Goal: Navigation & Orientation: Find specific page/section

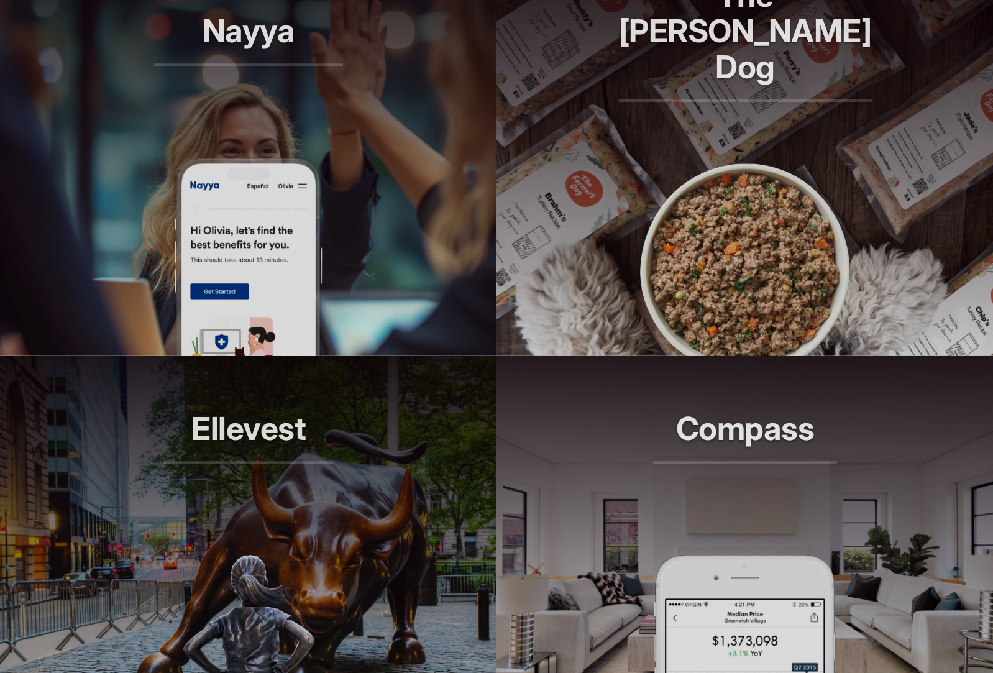
scroll to position [967, 0]
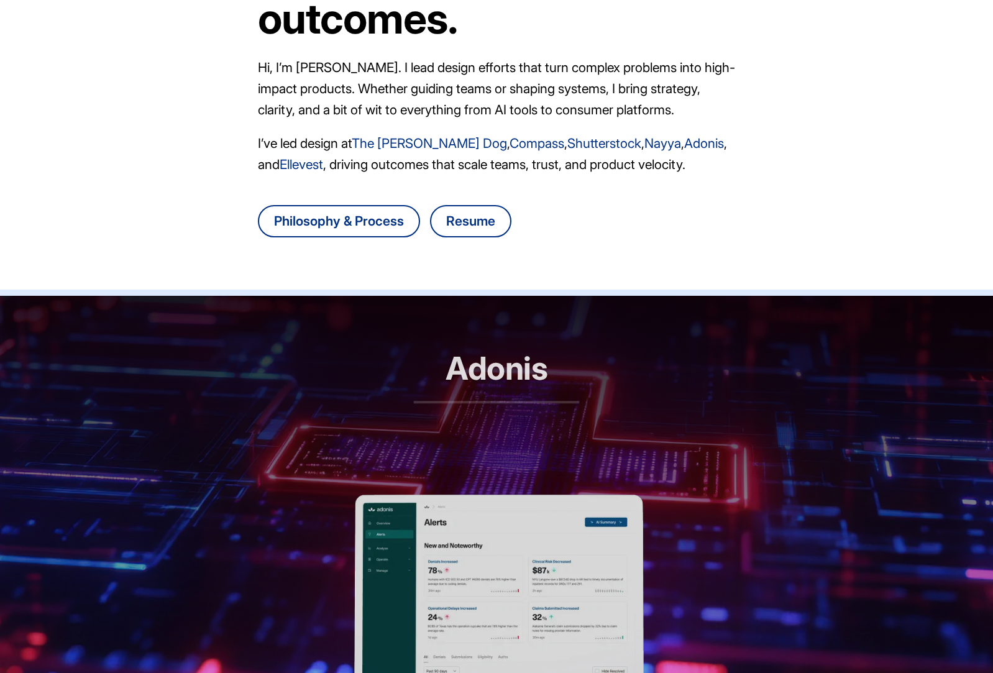
scroll to position [217, 0]
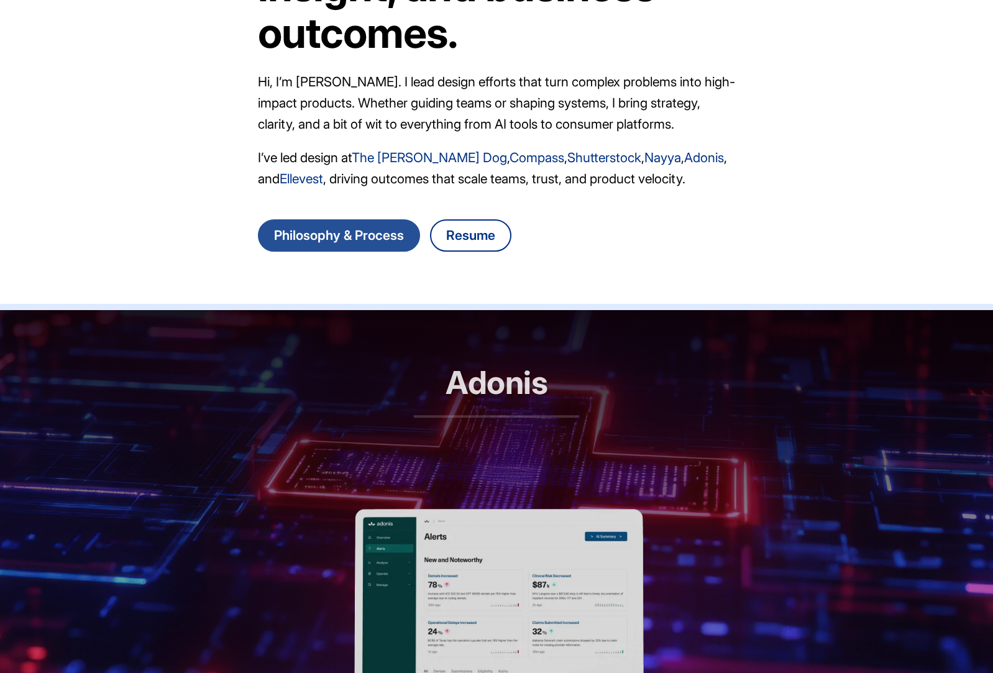
click at [301, 241] on link "Philosophy & Process" at bounding box center [339, 235] width 162 height 32
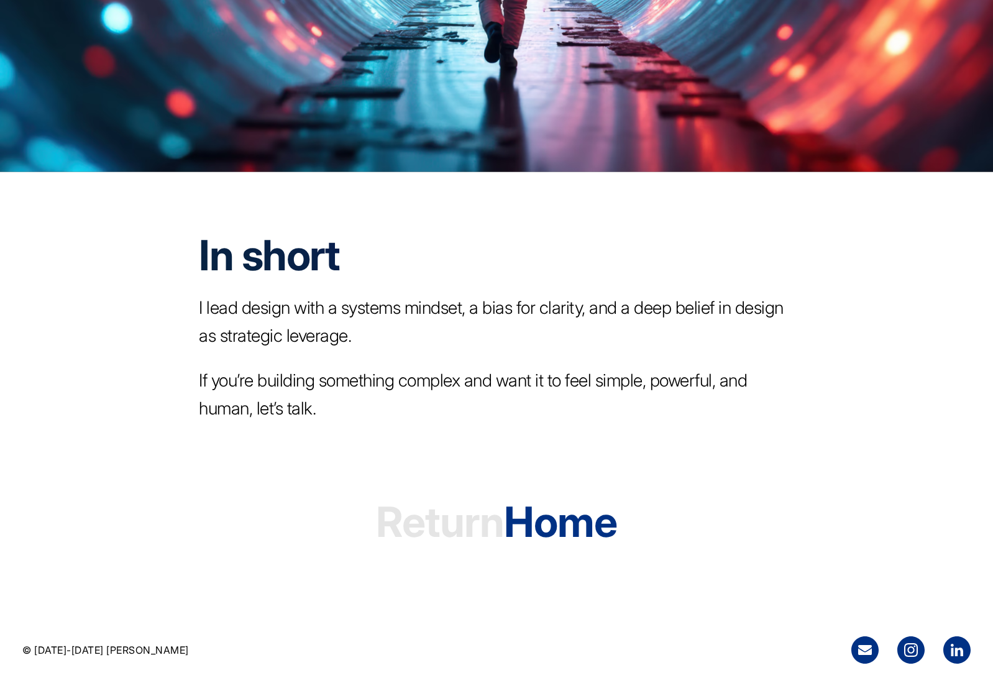
scroll to position [3482, 0]
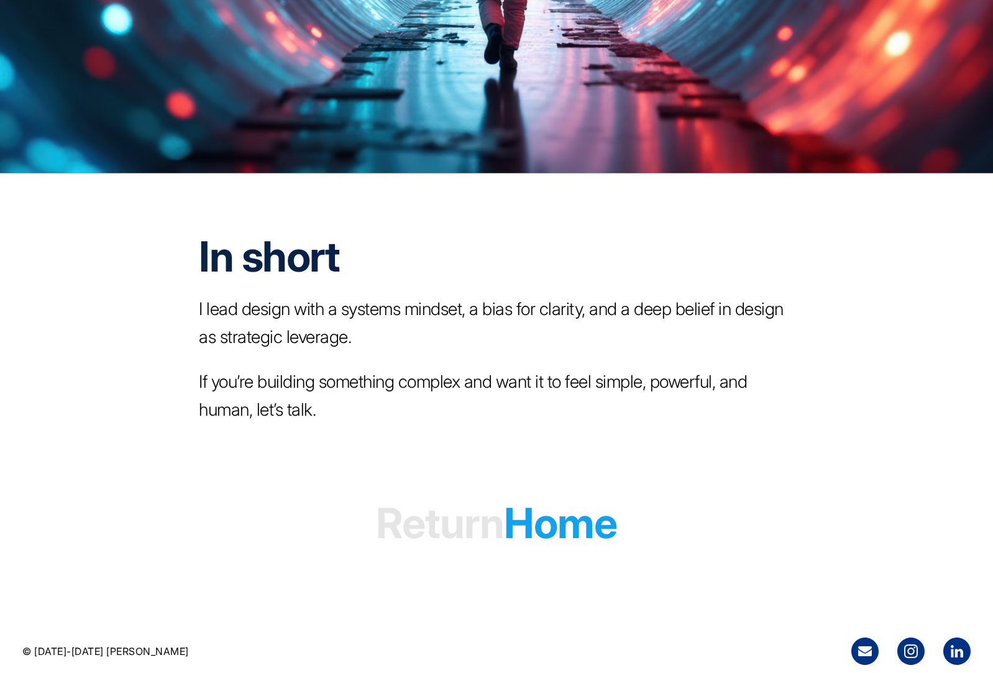
click at [574, 521] on h1 "Return Home" at bounding box center [496, 522] width 241 height 95
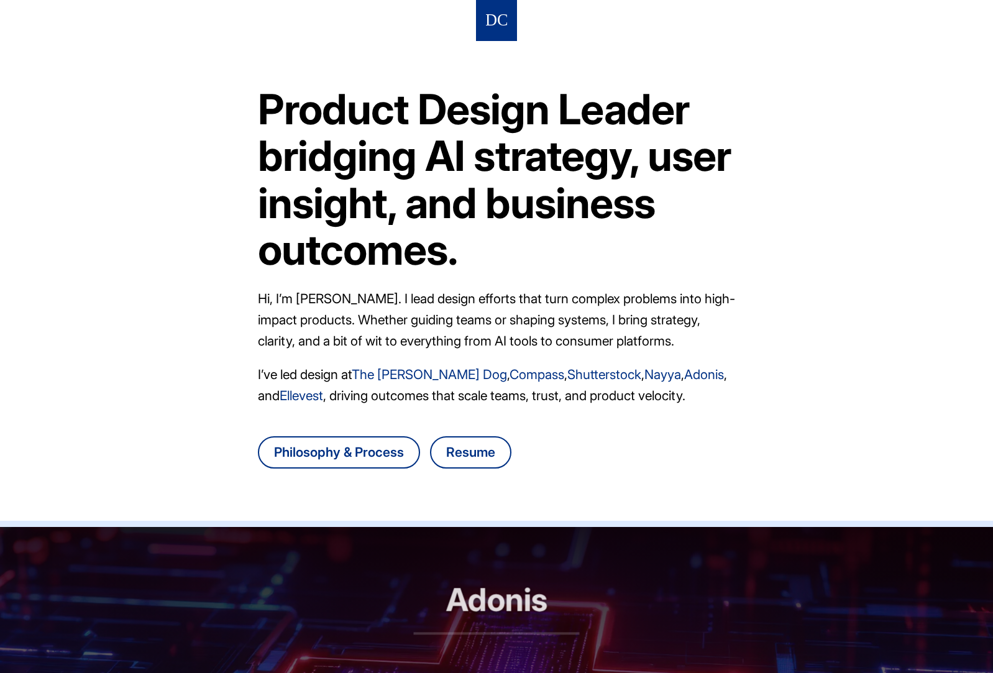
scroll to position [978, 0]
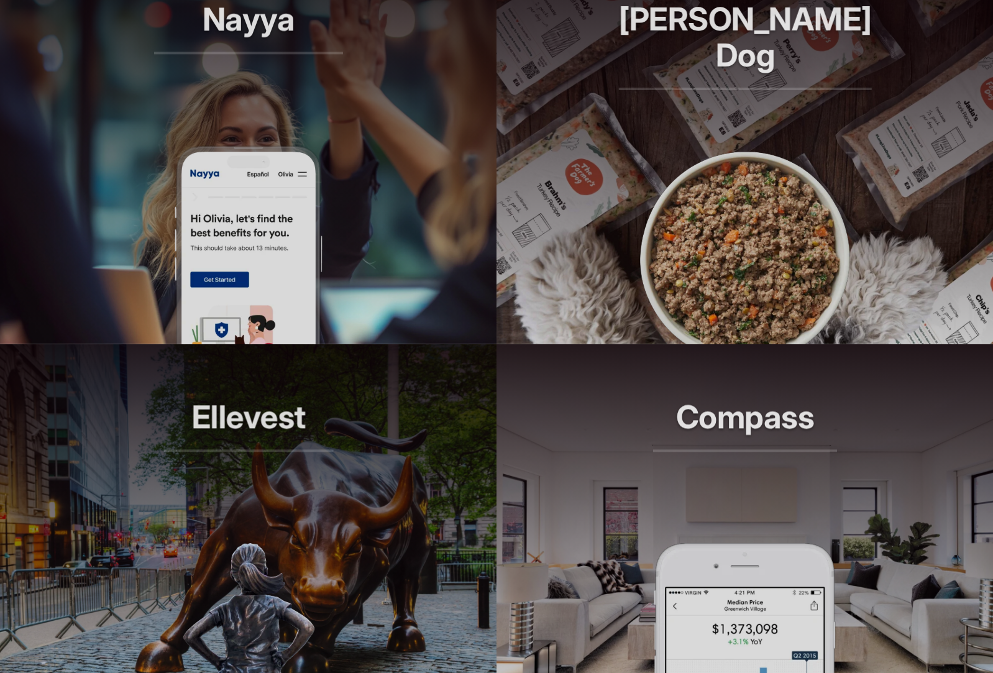
click at [724, 421] on h2 "Compass" at bounding box center [745, 425] width 184 height 53
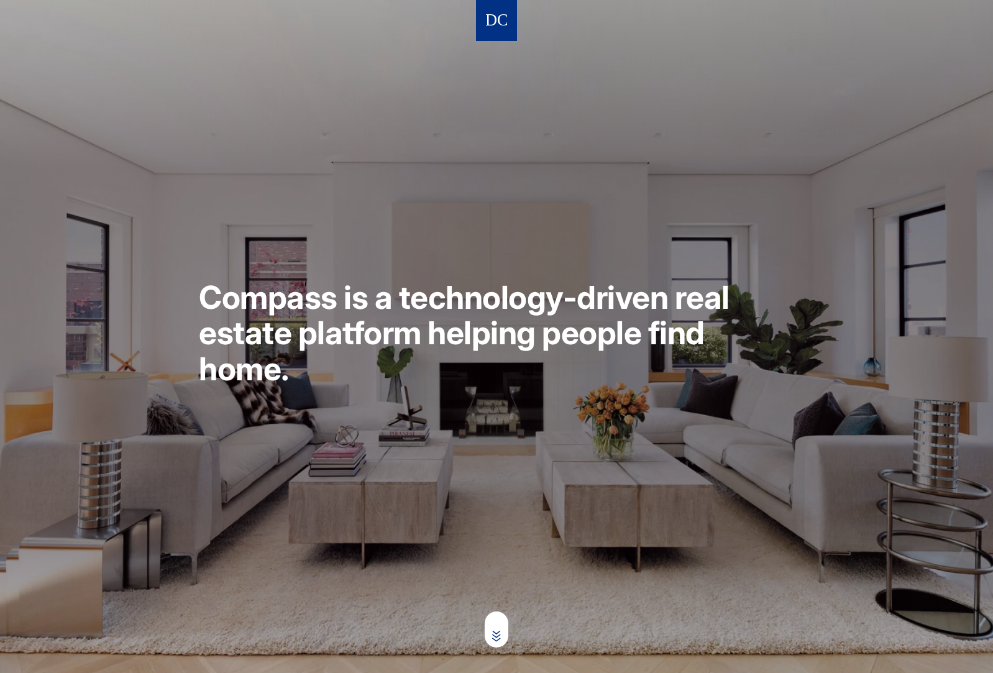
click at [495, 7] on nav at bounding box center [496, 20] width 41 height 41
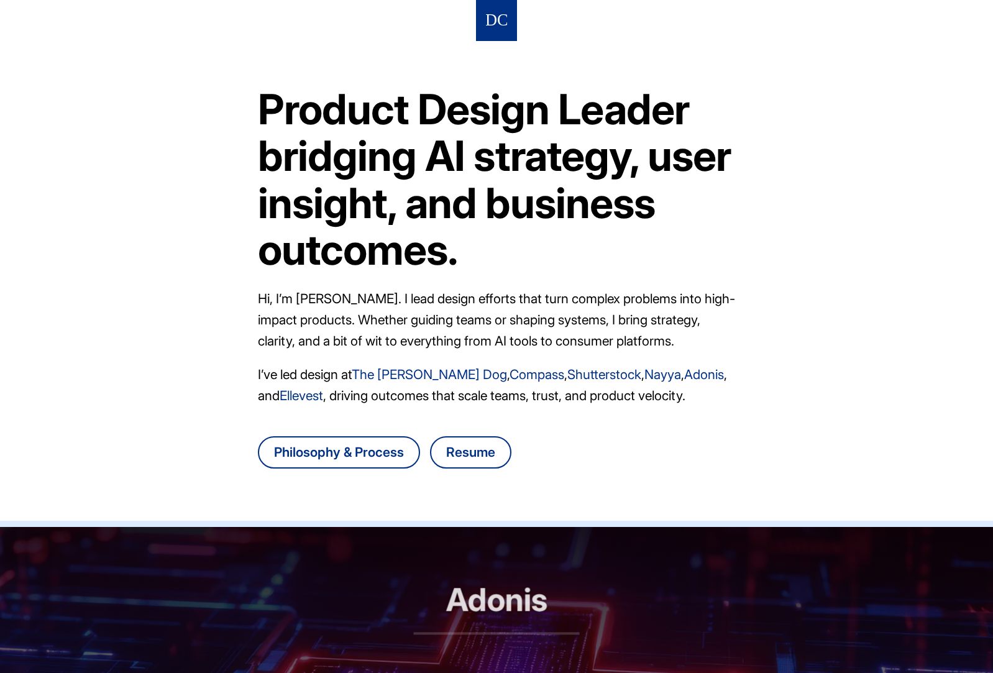
scroll to position [837, 0]
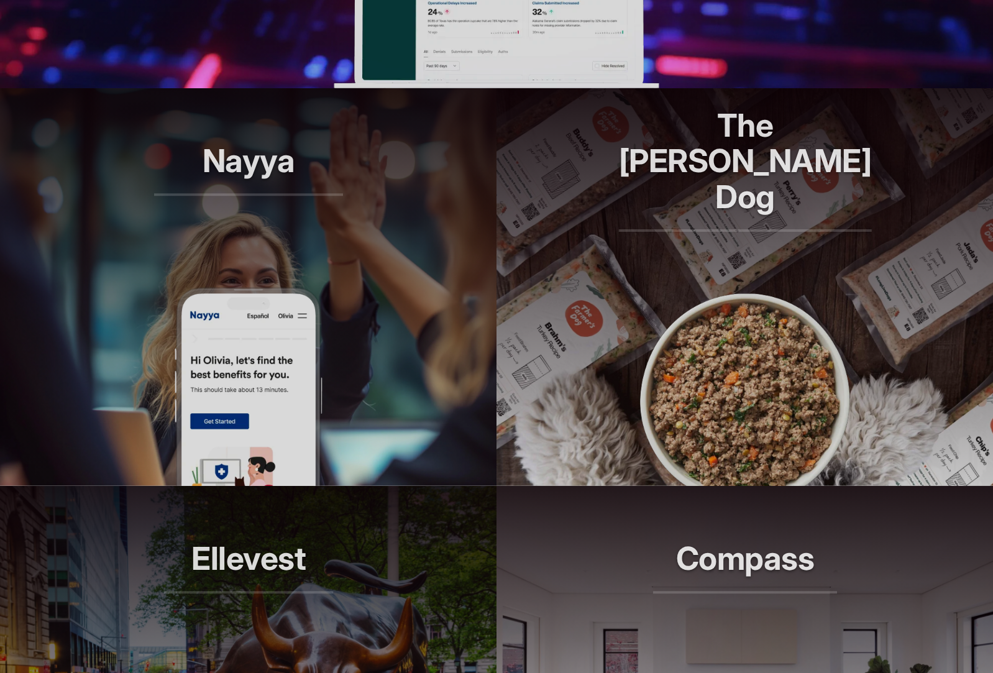
click at [352, 542] on header "Ellevest Smarter investing, built for her" at bounding box center [248, 585] width 497 height 199
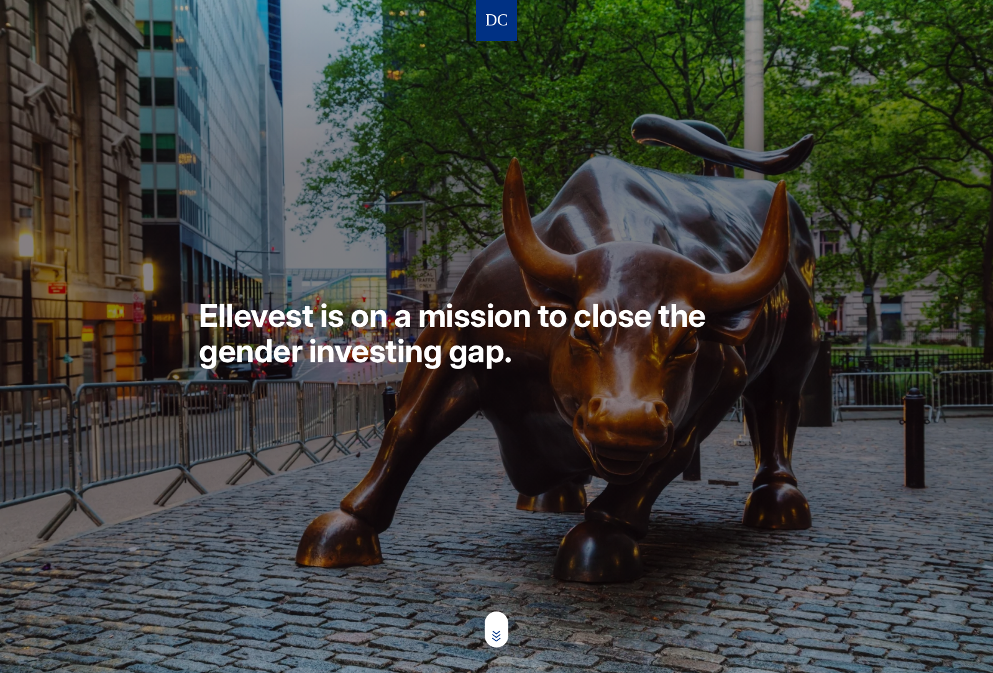
scroll to position [-1, 0]
click at [501, 22] on img at bounding box center [496, 20] width 21 height 23
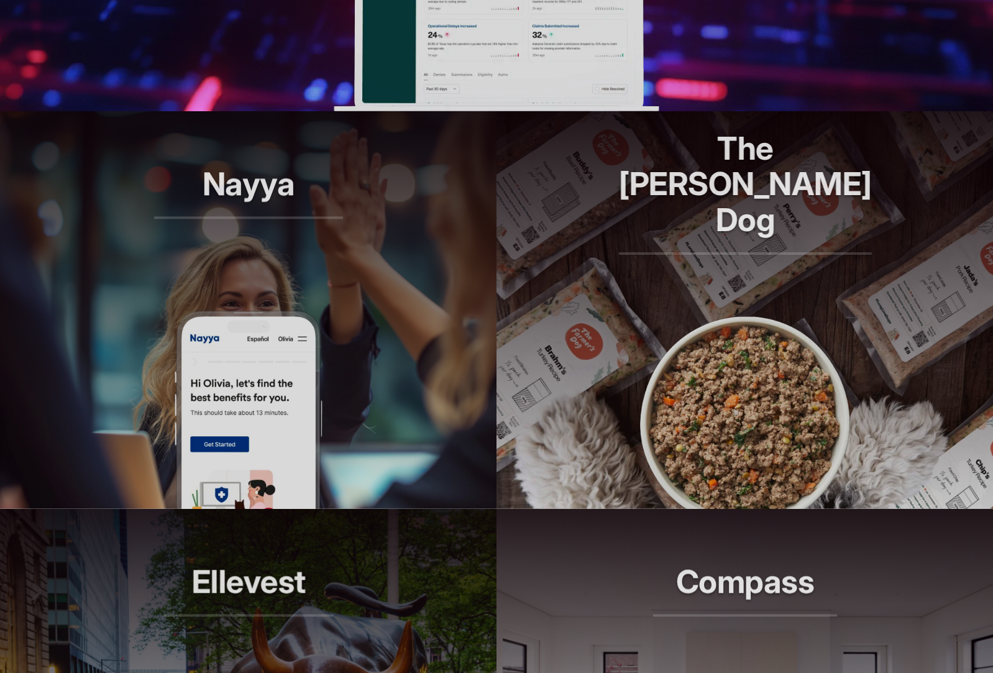
scroll to position [869, 0]
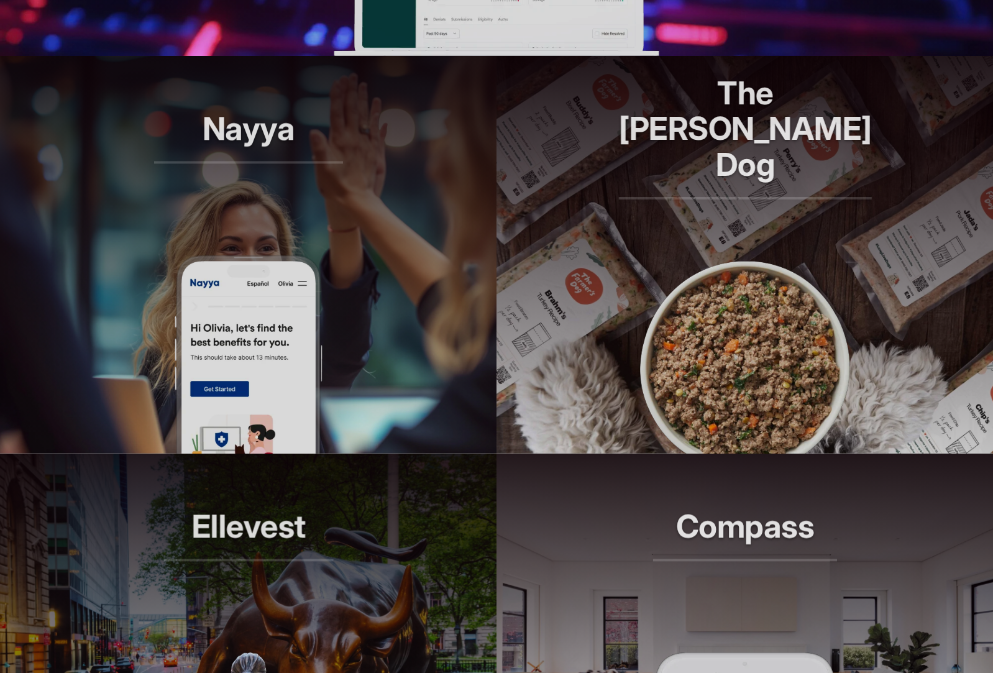
click at [679, 380] on img at bounding box center [745, 354] width 224 height 199
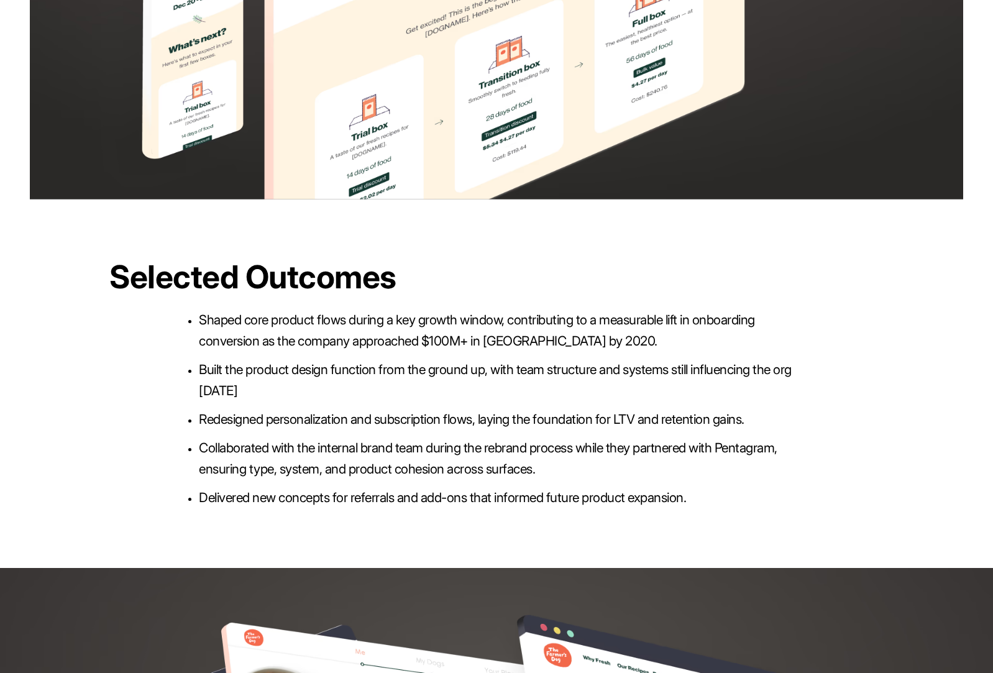
scroll to position [2929, 0]
